Goal: Task Accomplishment & Management: Manage account settings

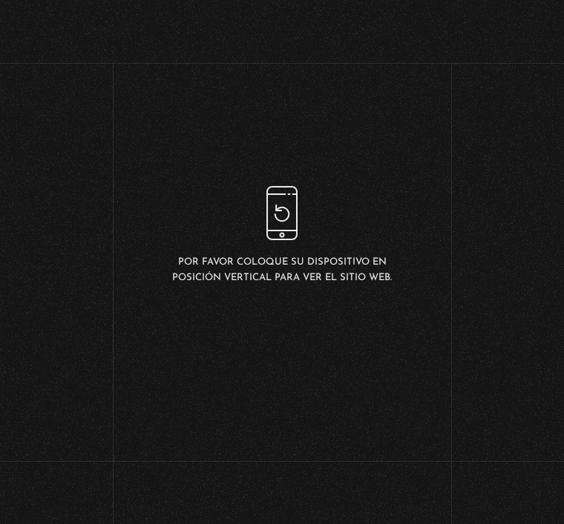
click at [472, 348] on div "Por favor coloque su dispositivo en posición vertical para ver el sitio web." at bounding box center [282, 236] width 564 height 472
click at [557, 108] on div "Por favor coloque su dispositivo en posición vertical para ver el sitio web." at bounding box center [282, 236] width 564 height 472
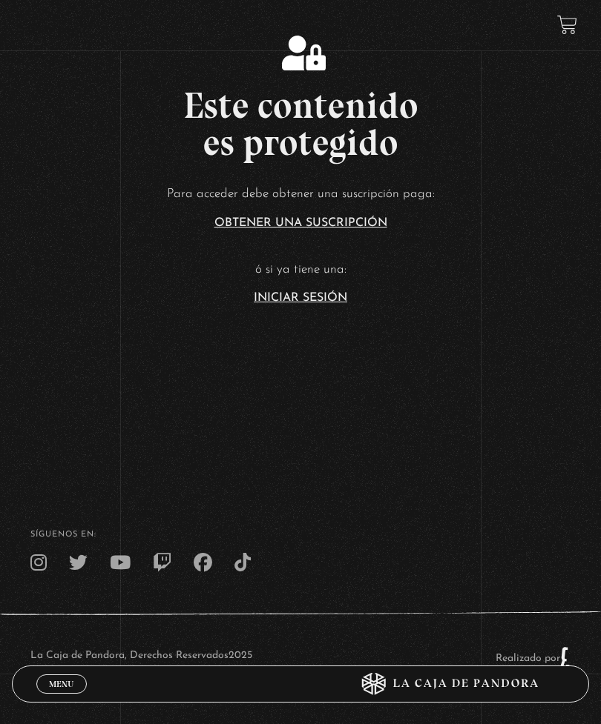
scroll to position [148, 0]
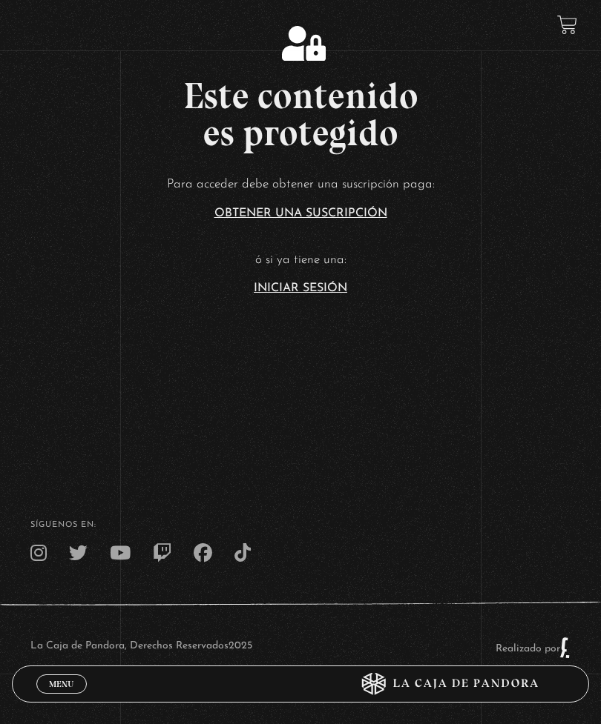
click at [316, 294] on link "Iniciar Sesión" at bounding box center [300, 289] width 93 height 12
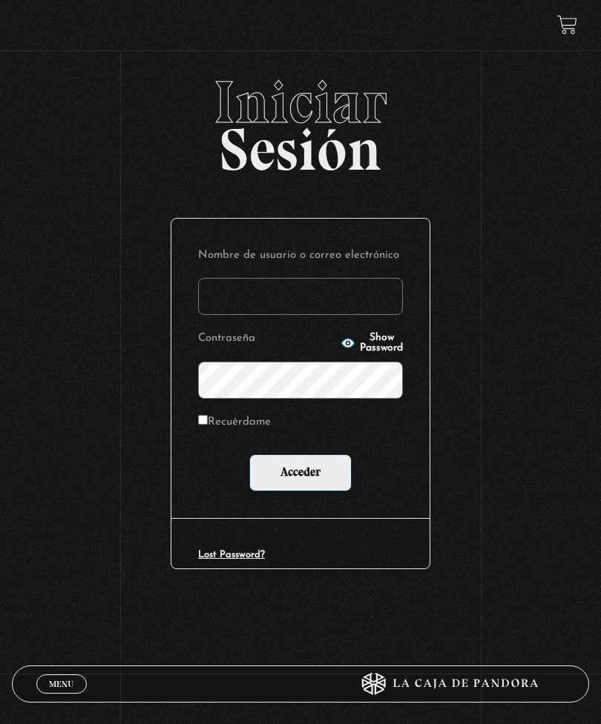
click at [353, 306] on input "Nombre de usuario o correo electrónico" at bounding box center [300, 296] width 205 height 37
type input "karladz39@gmail.com"
click at [300, 476] on input "Acceder" at bounding box center [300, 473] width 102 height 37
